Goal: Check status: Check status

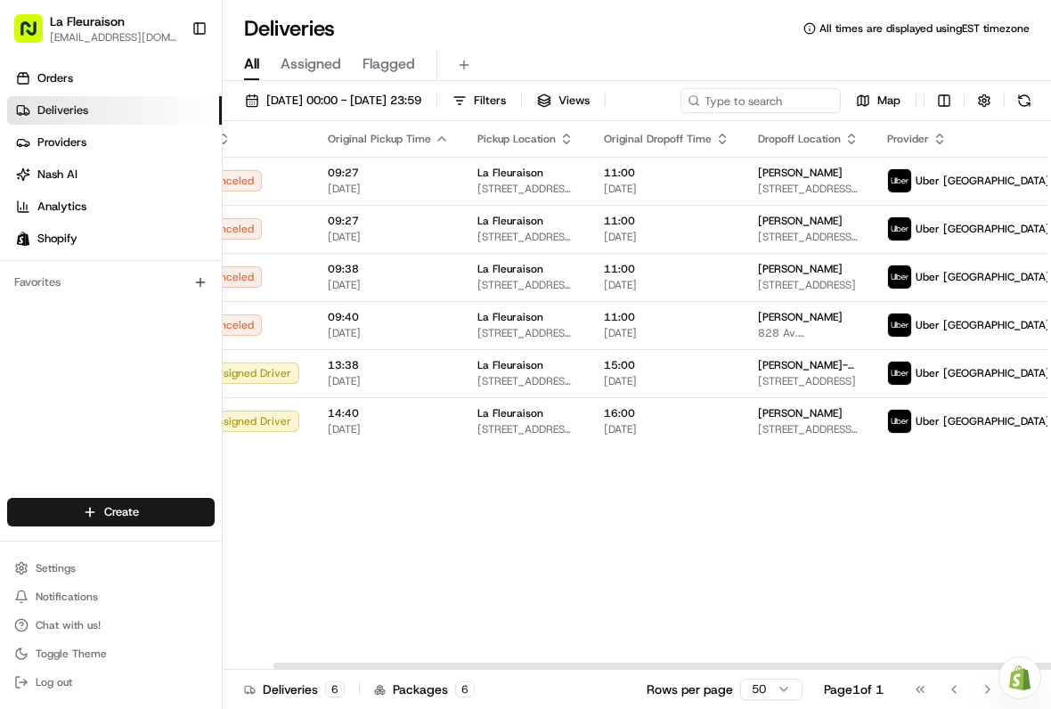
scroll to position [0, 53]
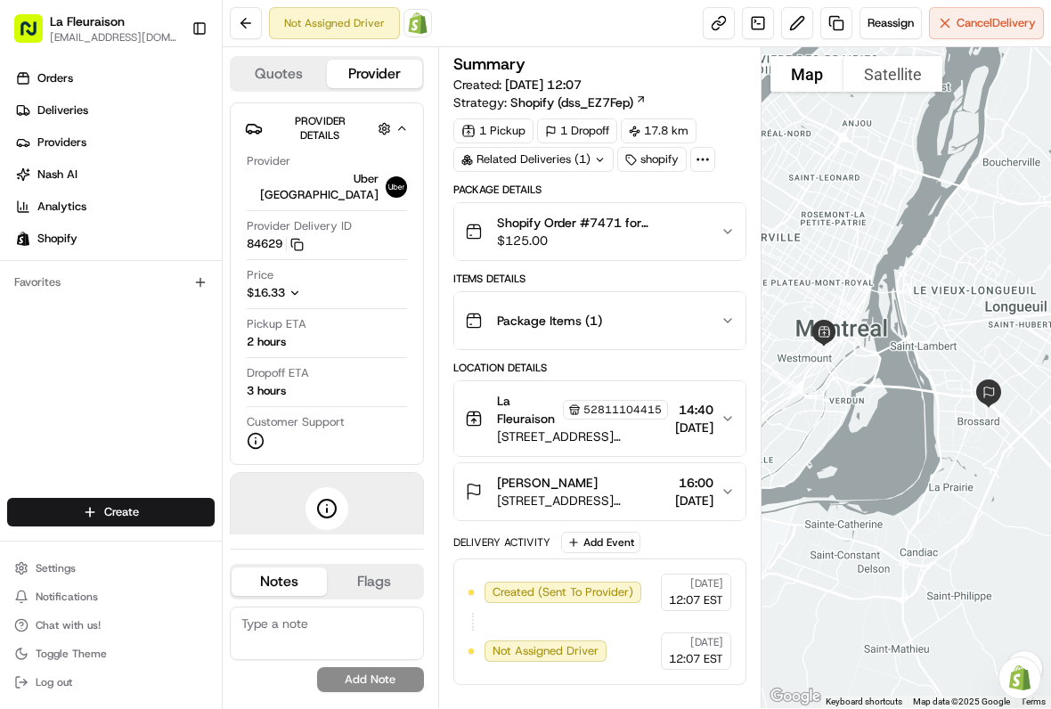
click at [986, 15] on span "Cancel Delivery" at bounding box center [995, 23] width 79 height 16
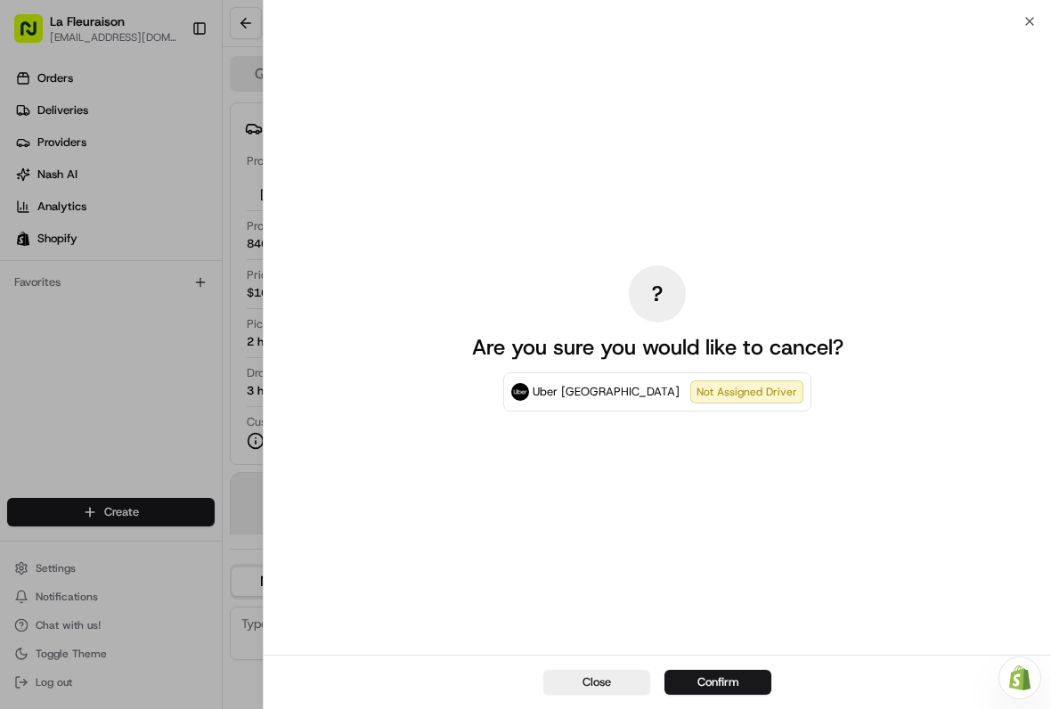
click at [727, 679] on button "Confirm" at bounding box center [717, 682] width 107 height 25
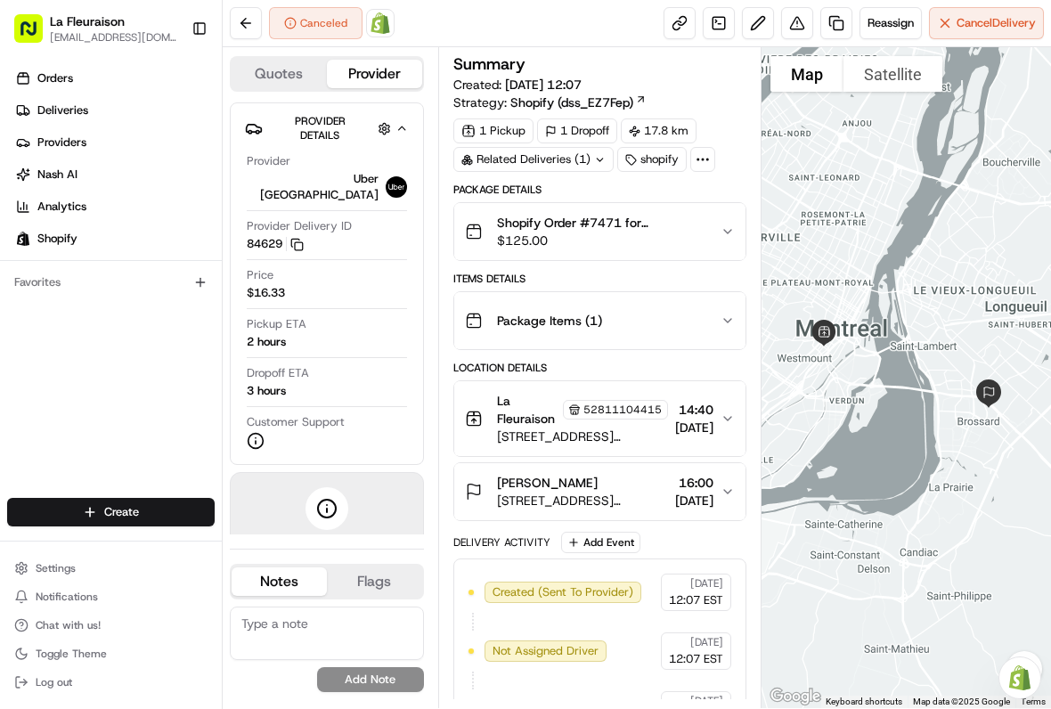
click at [105, 104] on link "Deliveries" at bounding box center [114, 110] width 215 height 28
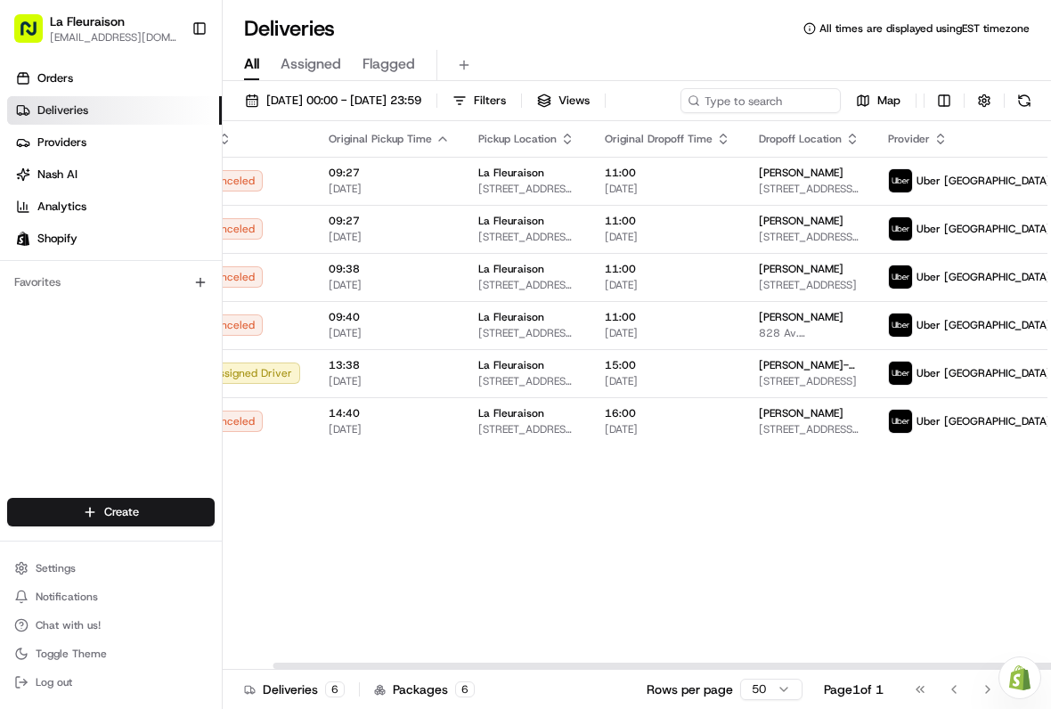
scroll to position [0, 53]
